Goal: Task Accomplishment & Management: Manage account settings

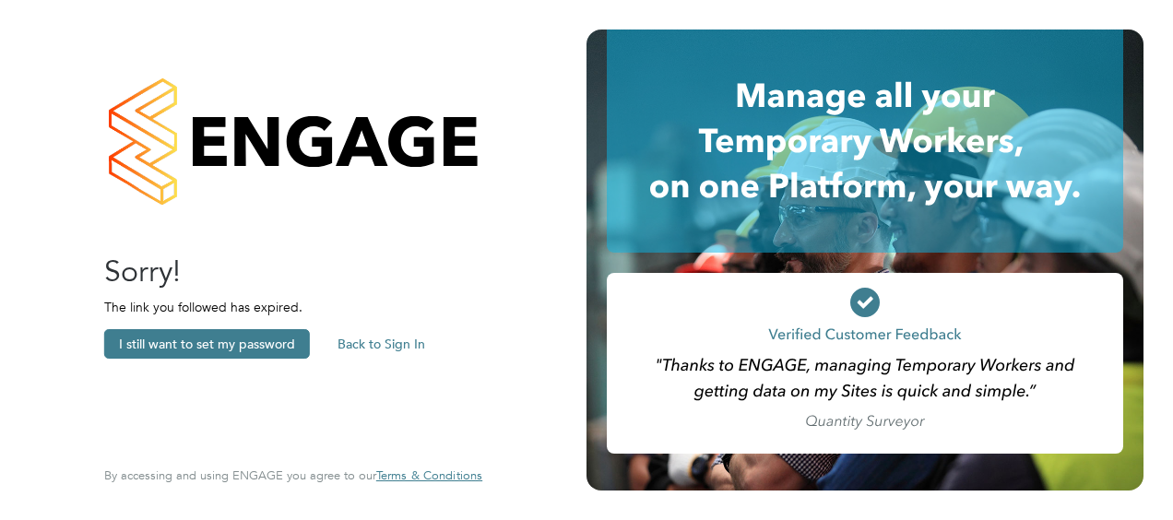
click at [260, 345] on button "I still want to set my password" at bounding box center [207, 344] width 206 height 30
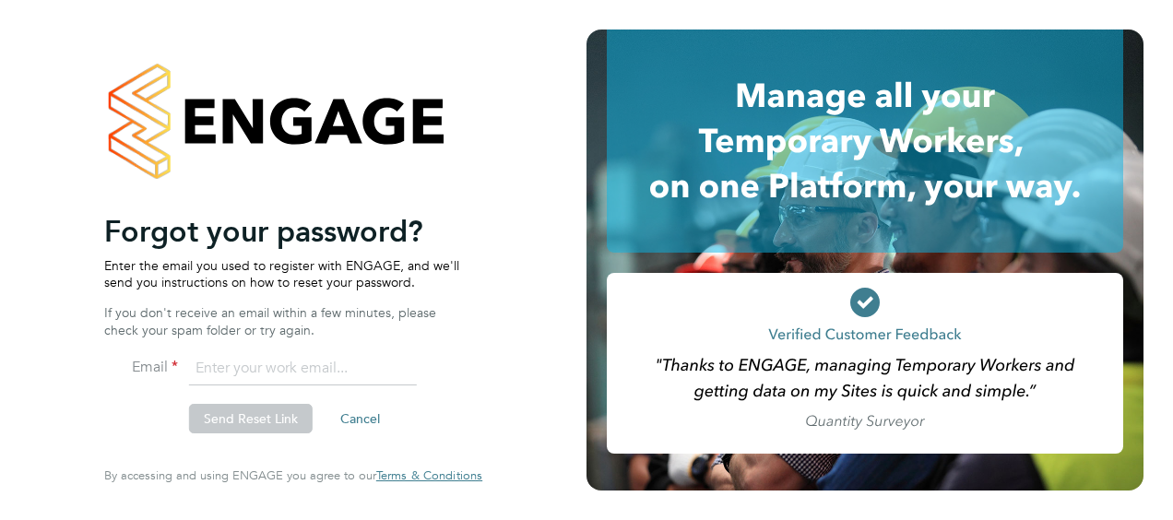
click at [321, 367] on input "email" at bounding box center [303, 368] width 228 height 33
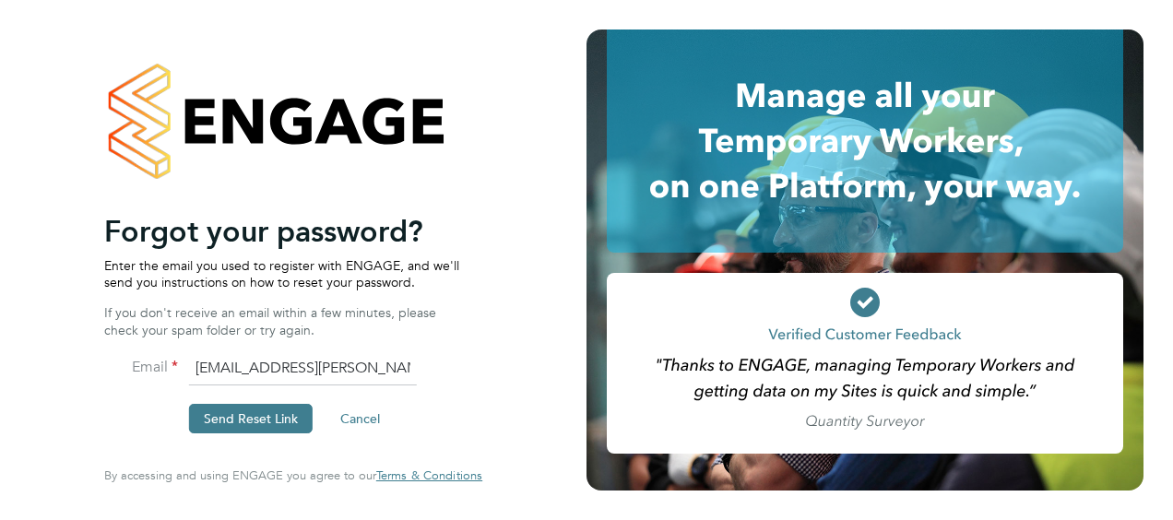
type input "[EMAIL_ADDRESS][PERSON_NAME][DOMAIN_NAME]"
click at [263, 415] on button "Send Reset Link" at bounding box center [251, 419] width 124 height 30
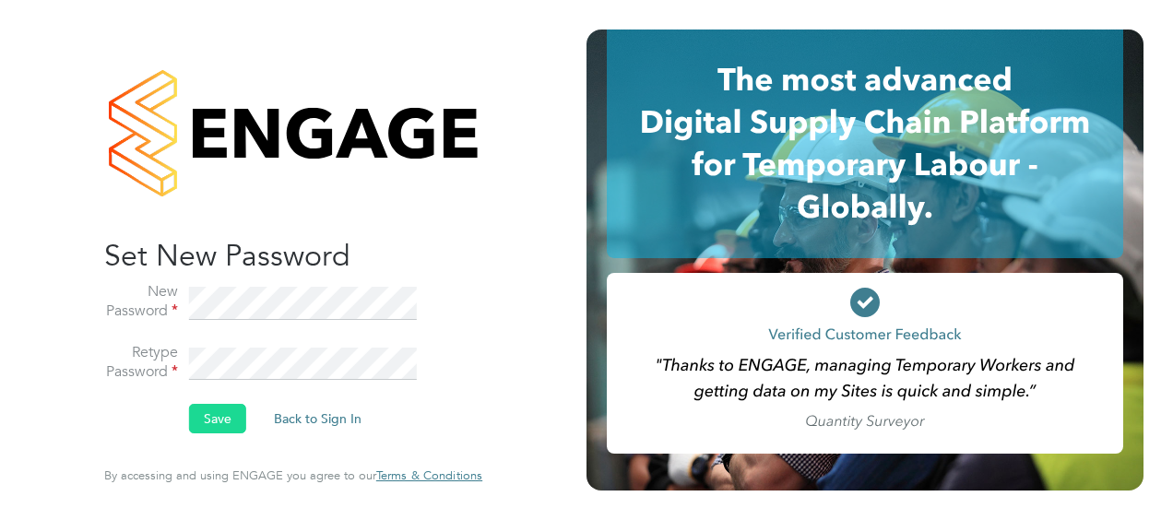
click at [234, 420] on button "Save" at bounding box center [217, 419] width 57 height 30
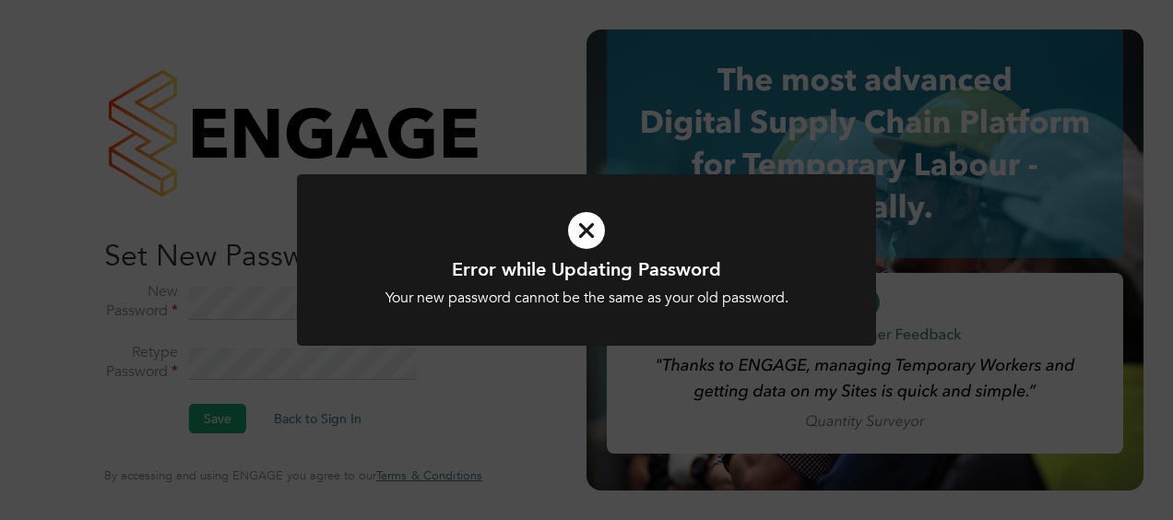
click at [595, 221] on icon at bounding box center [587, 231] width 480 height 72
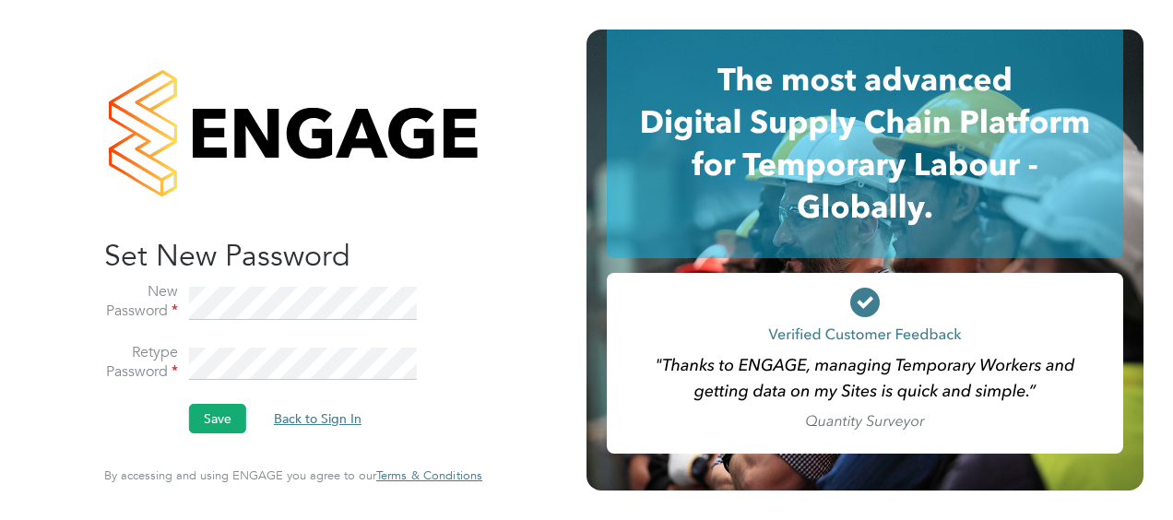
click at [315, 415] on button "Back to Sign In" at bounding box center [317, 419] width 117 height 30
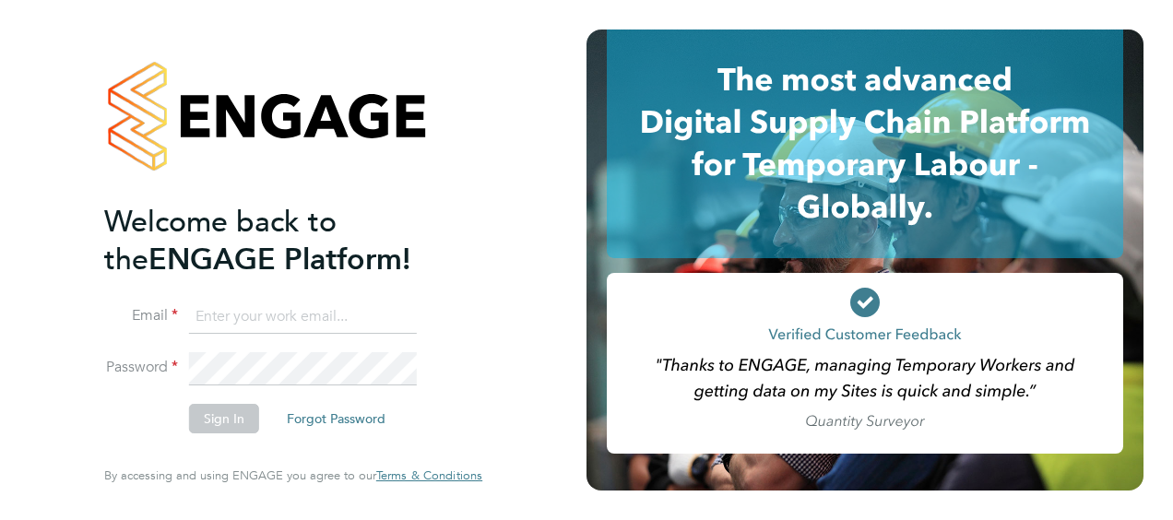
click at [259, 319] on input at bounding box center [303, 317] width 228 height 33
type input "[EMAIL_ADDRESS][PERSON_NAME][DOMAIN_NAME]"
click at [243, 417] on button "Sign In" at bounding box center [224, 419] width 70 height 30
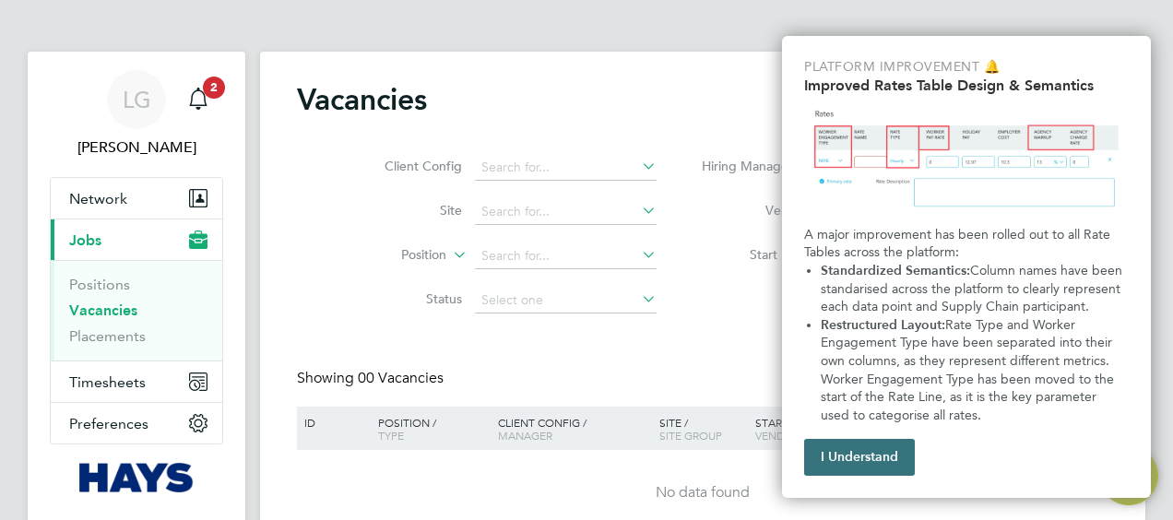
click at [894, 450] on button "I Understand" at bounding box center [859, 457] width 111 height 37
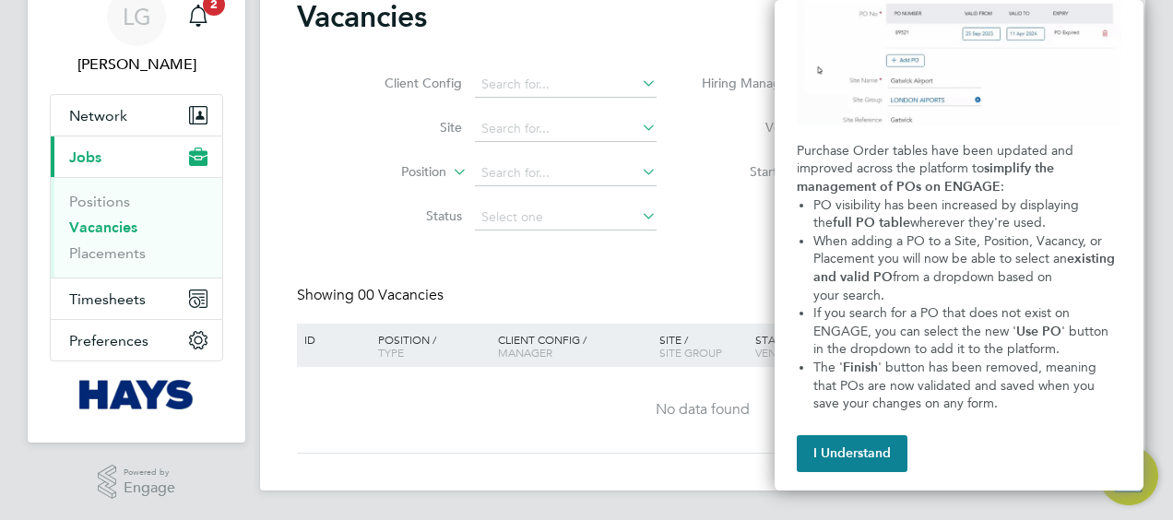
scroll to position [146, 0]
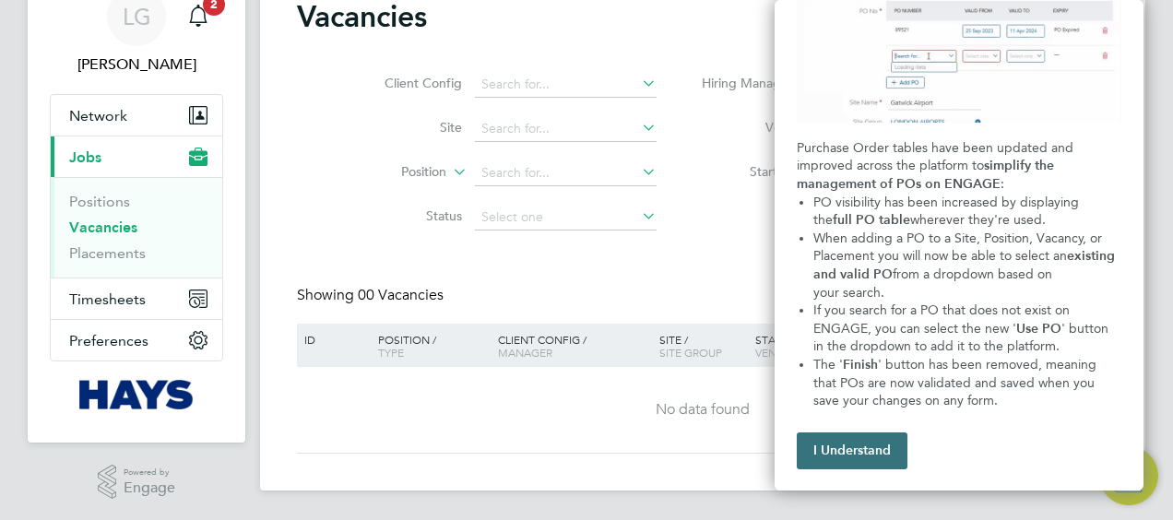
click at [876, 448] on button "I Understand" at bounding box center [852, 450] width 111 height 37
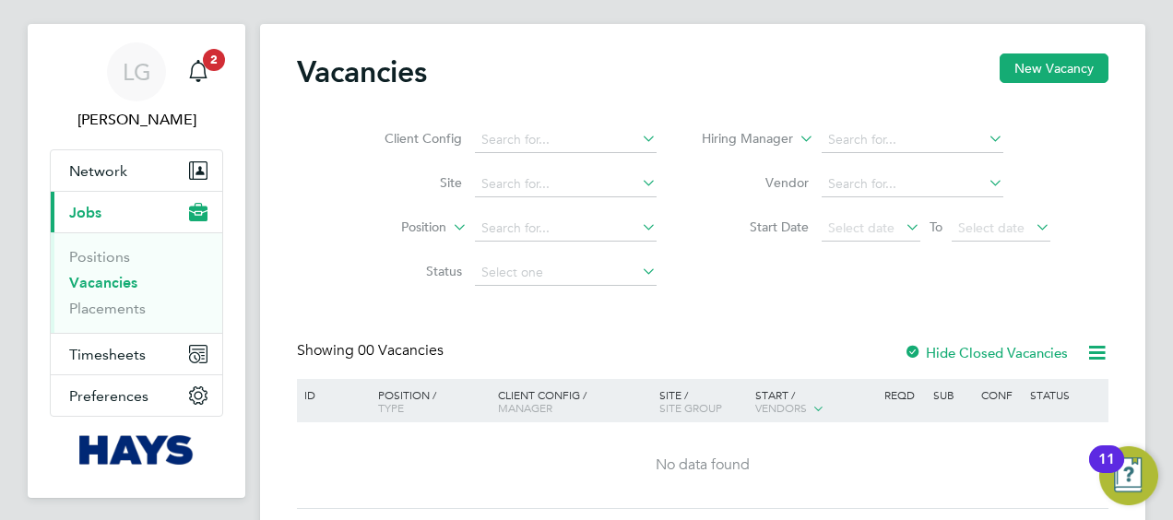
scroll to position [0, 0]
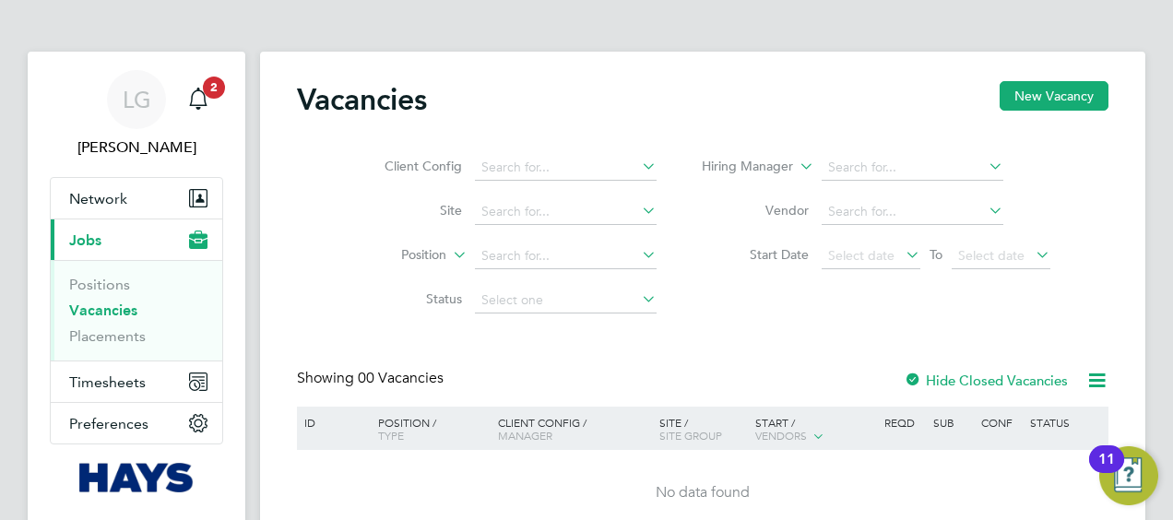
click at [117, 309] on link "Vacancies" at bounding box center [103, 311] width 68 height 18
click at [870, 167] on input at bounding box center [913, 168] width 182 height 26
type input "n"
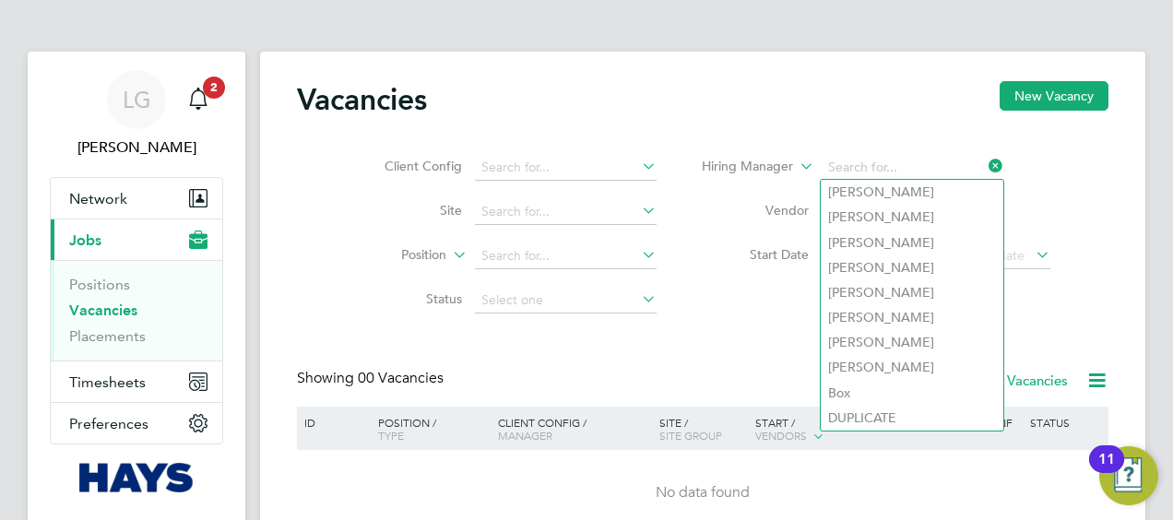
click at [706, 240] on li "Start Date Select date To Select date" at bounding box center [877, 256] width 394 height 44
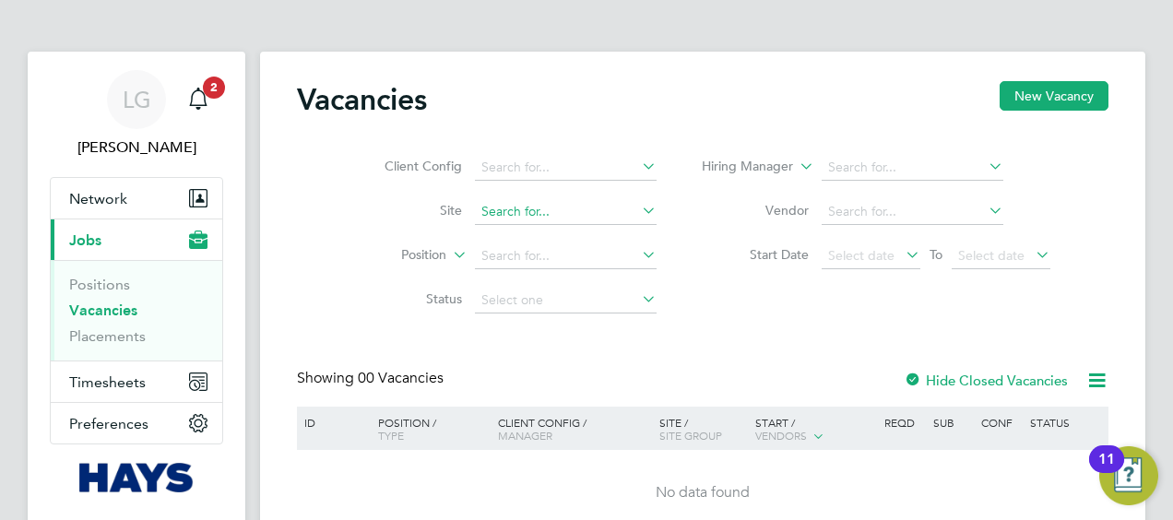
click at [626, 214] on input at bounding box center [566, 212] width 182 height 26
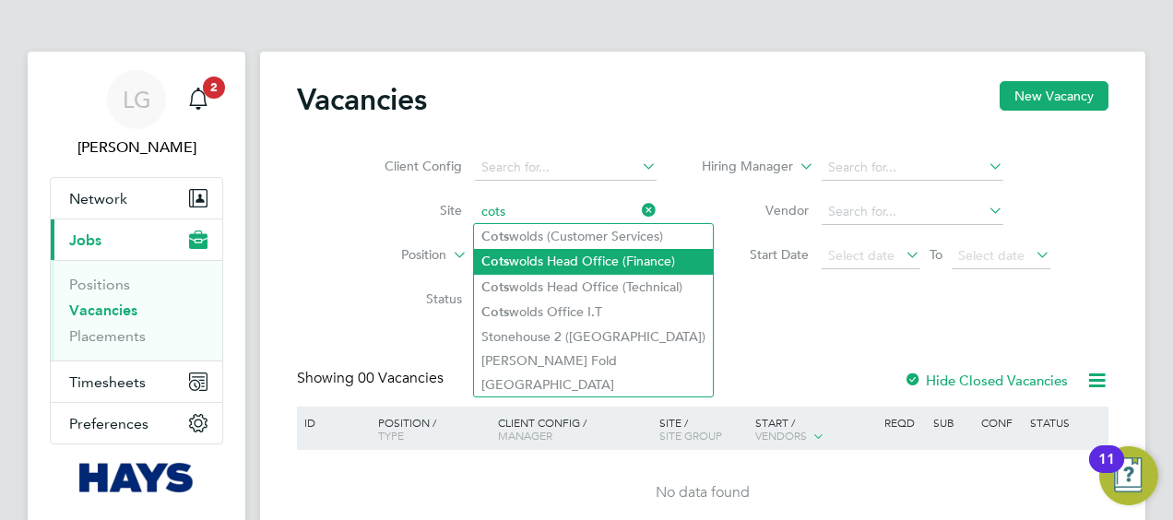
click at [588, 268] on li "Cots wolds Head Office (Finance)" at bounding box center [593, 261] width 239 height 25
type input "Cotswolds Head Office (Finance)"
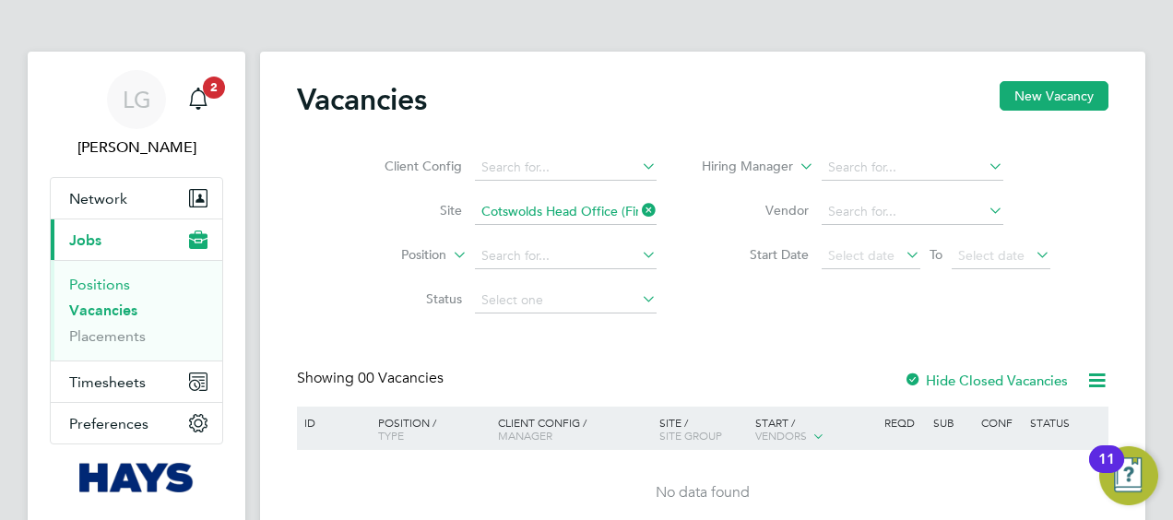
click at [101, 279] on link "Positions" at bounding box center [99, 285] width 61 height 18
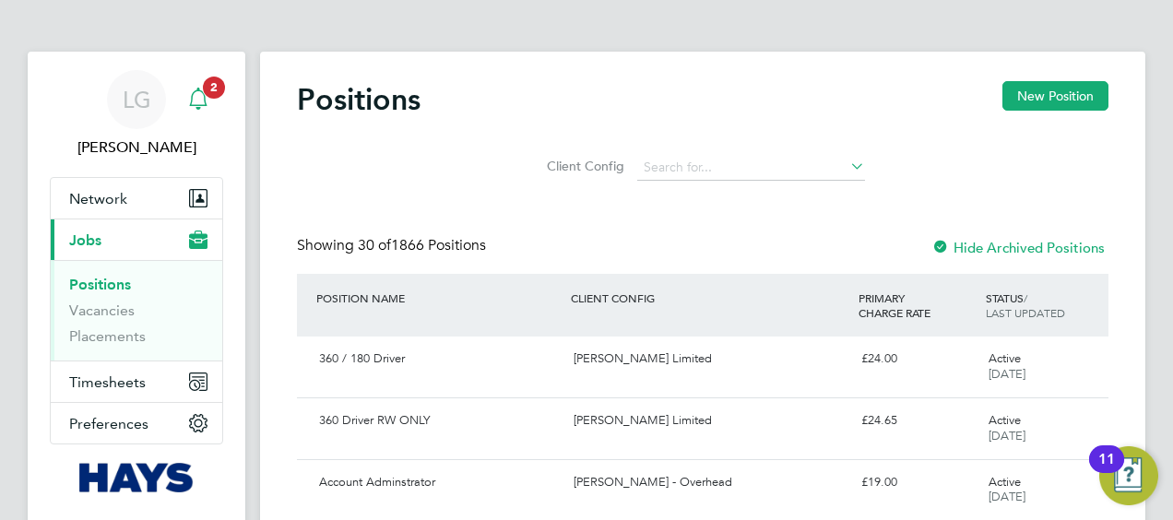
click at [207, 84] on span "2" at bounding box center [214, 88] width 22 height 22
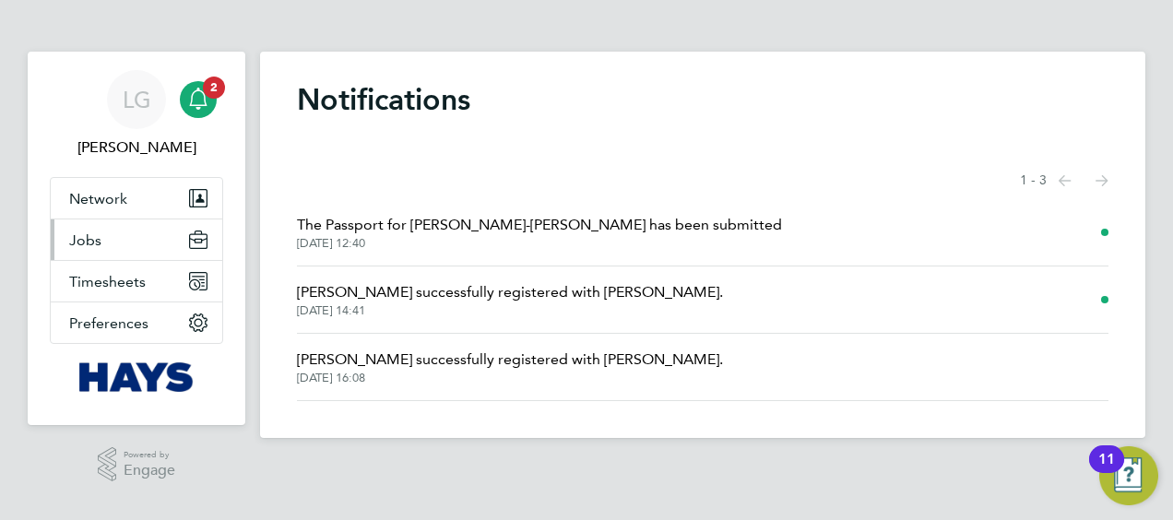
click at [105, 243] on button "Jobs" at bounding box center [137, 239] width 172 height 41
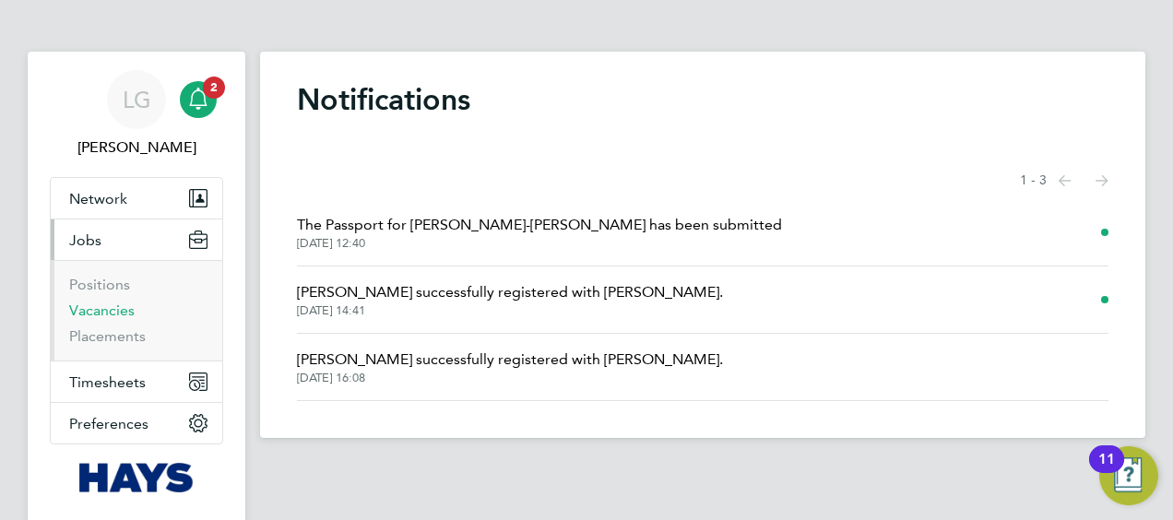
click at [113, 306] on link "Vacancies" at bounding box center [101, 311] width 65 height 18
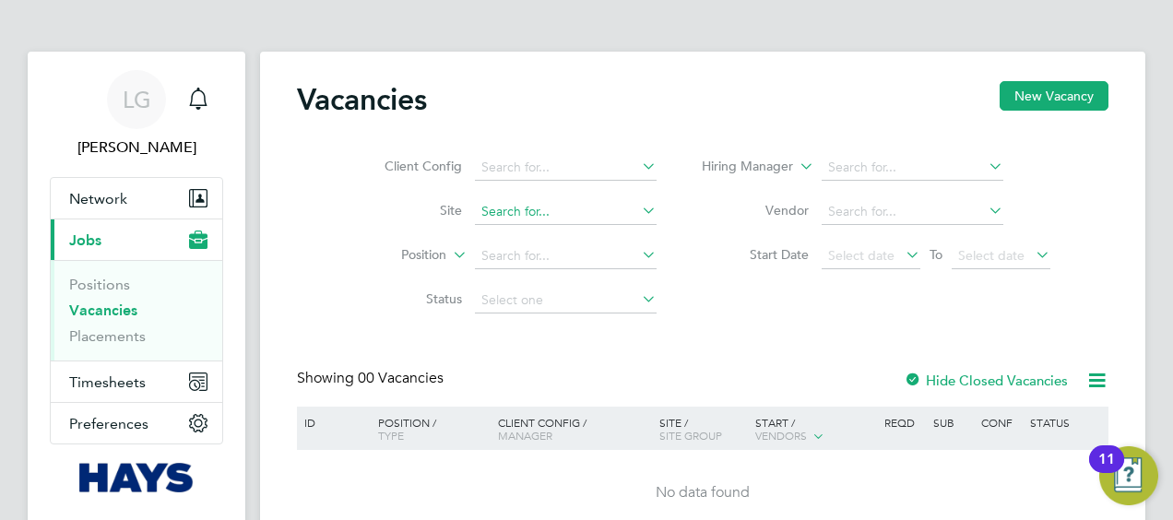
click at [617, 214] on input at bounding box center [566, 212] width 182 height 26
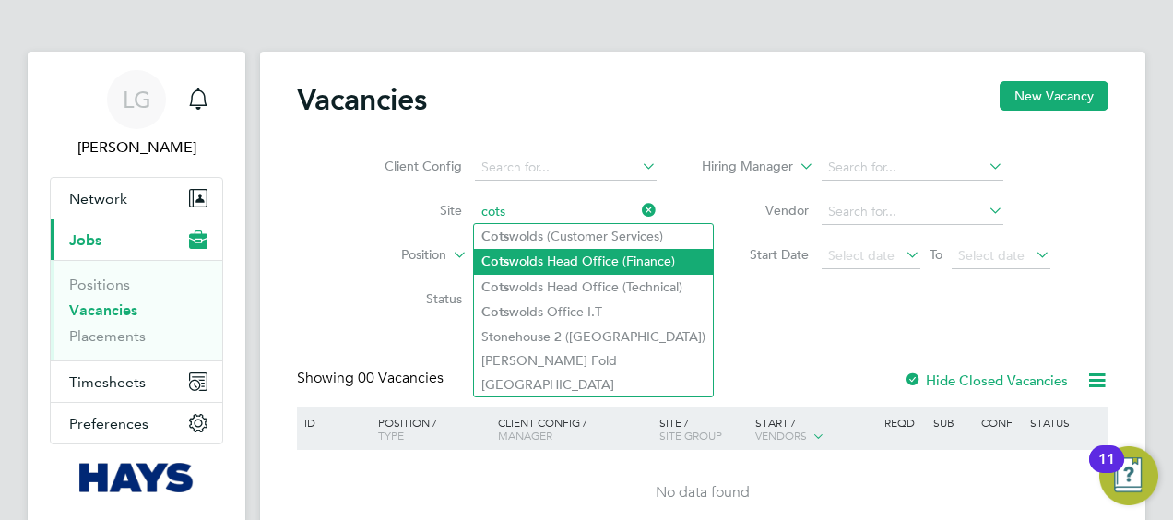
click at [604, 257] on li "Cots wolds Head Office (Finance)" at bounding box center [593, 261] width 239 height 25
type input "Cotswolds Head Office (Finance)"
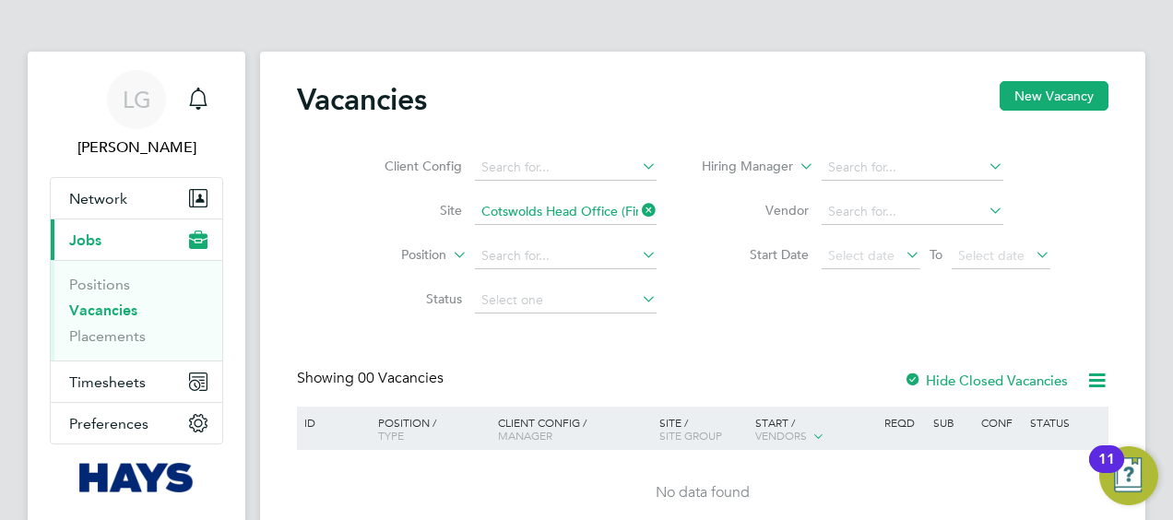
click at [104, 306] on link "Vacancies" at bounding box center [103, 311] width 68 height 18
click at [114, 284] on link "Positions" at bounding box center [99, 285] width 61 height 18
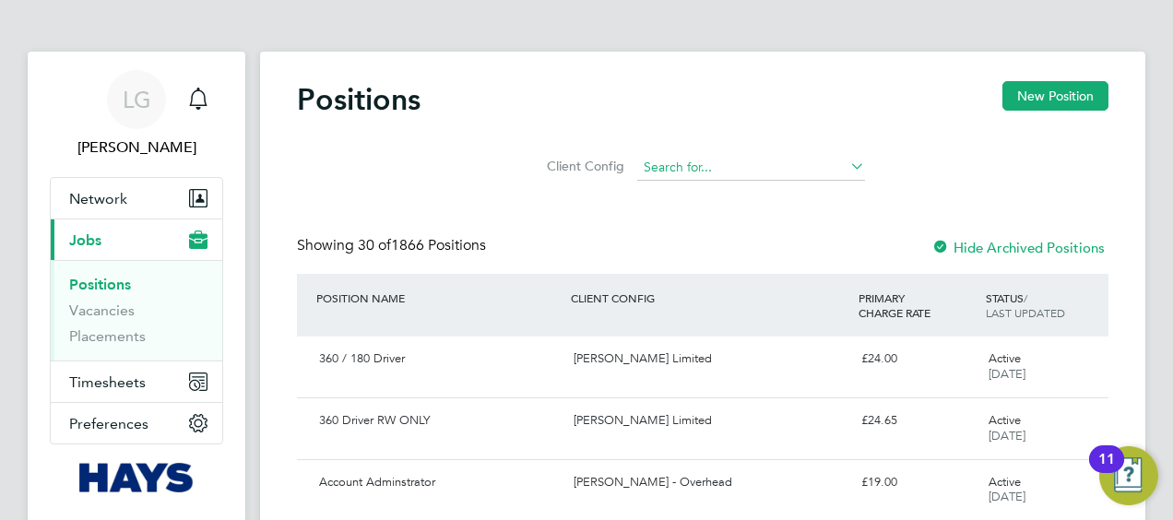
click at [699, 175] on input at bounding box center [751, 168] width 228 height 26
type input "c"
type input "h"
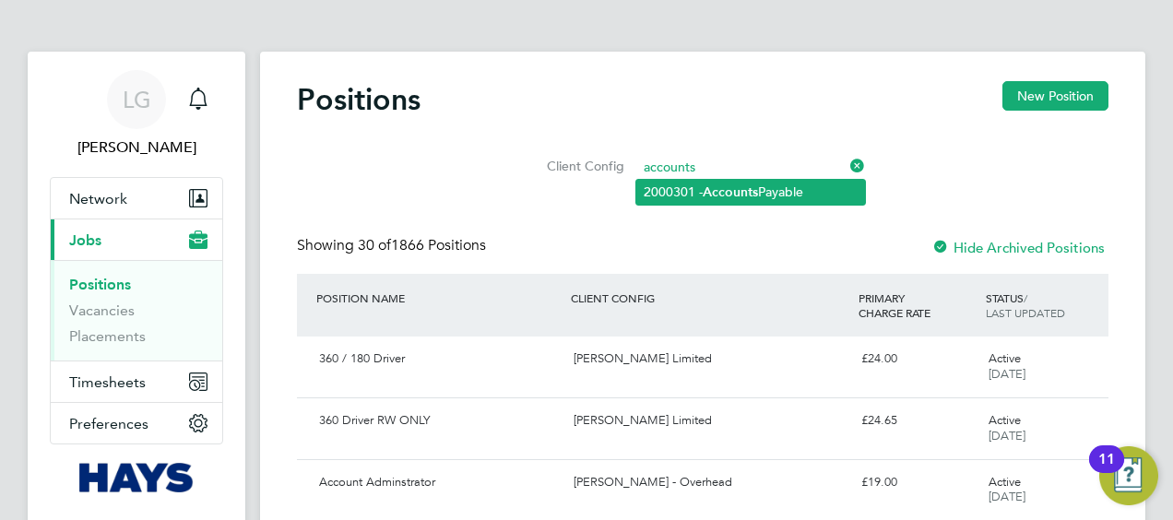
click at [718, 184] on b "Accounts" at bounding box center [730, 192] width 55 height 16
type input "2000301 - Accounts Payable"
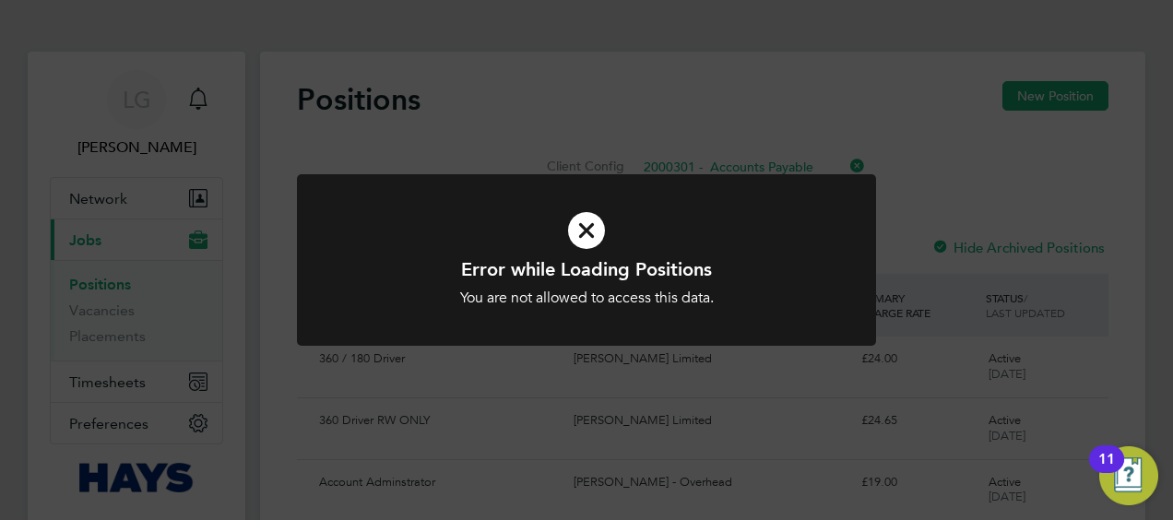
click at [586, 234] on icon at bounding box center [587, 231] width 480 height 72
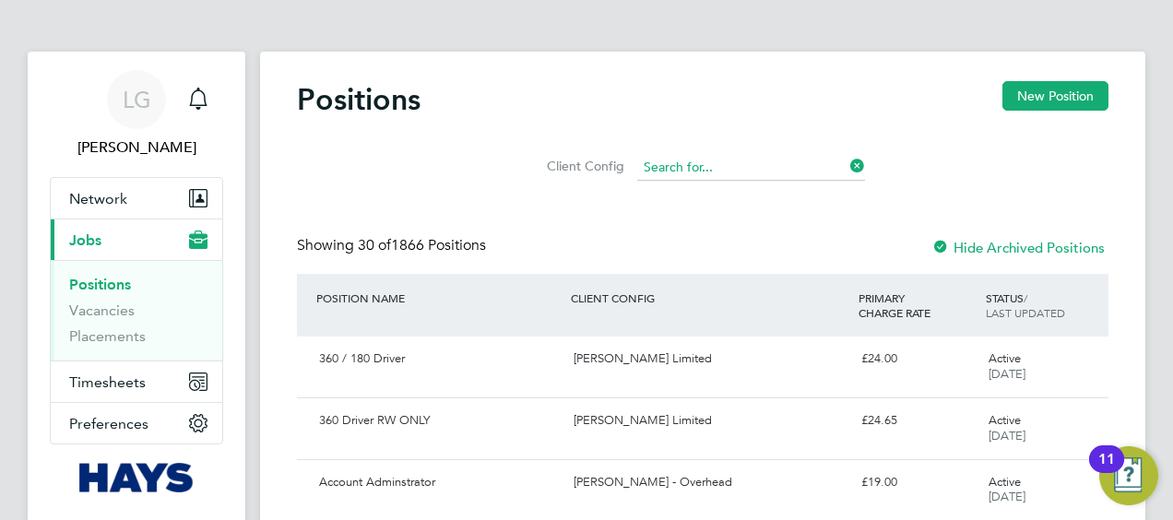
click at [804, 170] on input at bounding box center [751, 168] width 228 height 26
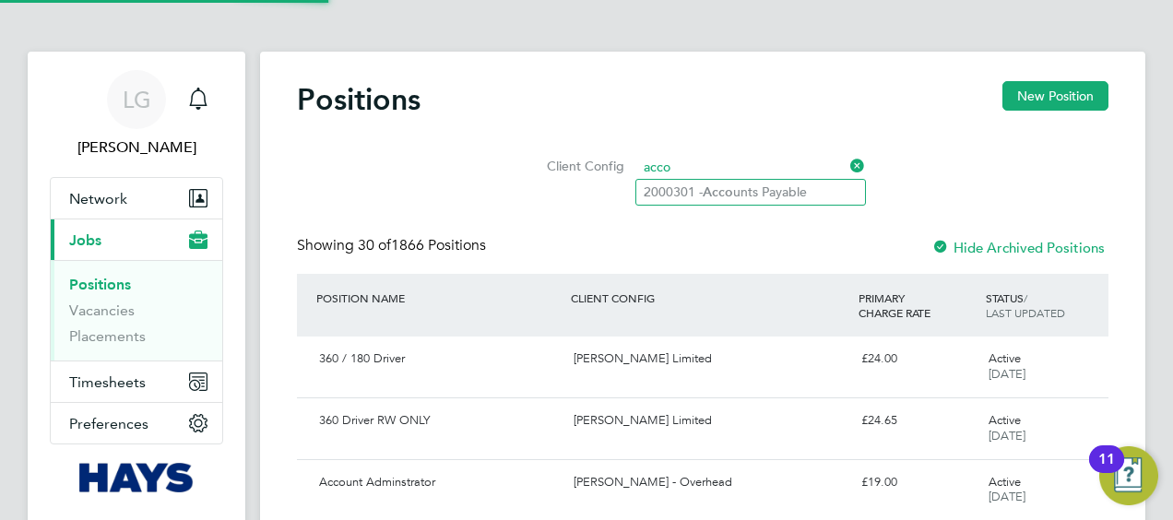
click at [758, 183] on li "2000301 - Acco unts Payable" at bounding box center [750, 192] width 229 height 25
type input "2000301 - Accounts Payable"
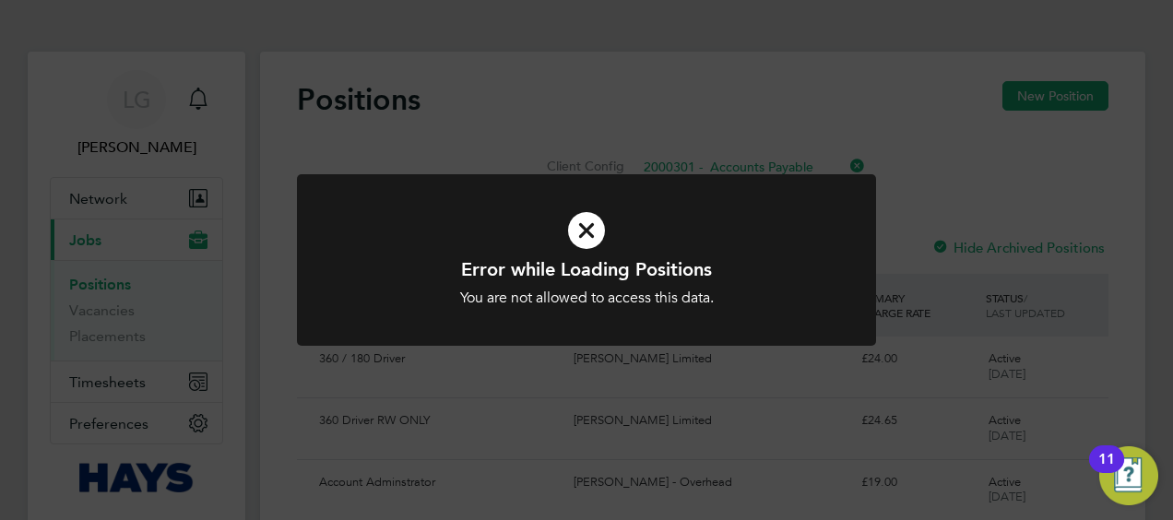
click at [587, 225] on icon at bounding box center [587, 231] width 480 height 72
